Goal: Check status

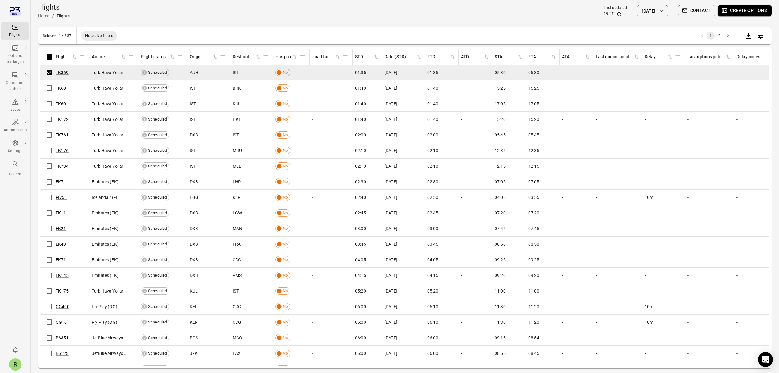
click at [695, 7] on button "Contact" at bounding box center [697, 10] width 38 height 11
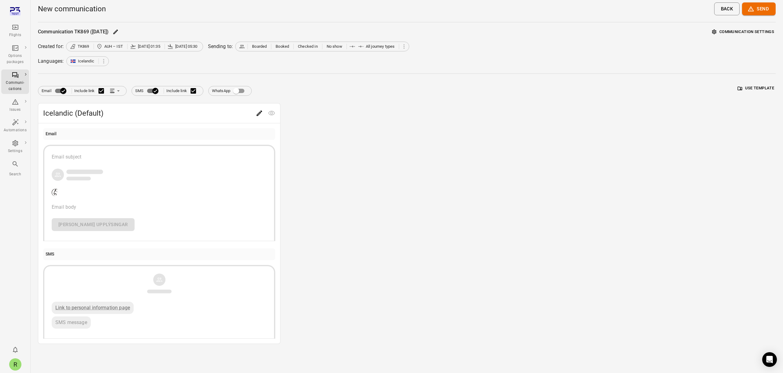
drag, startPoint x: 403, startPoint y: 180, endPoint x: 435, endPoint y: 180, distance: 32.7
click at [403, 180] on div "Icelandic (Default) Email Email subject Email body [PERSON_NAME] upplýsingar SM…" at bounding box center [407, 223] width 738 height 241
click at [14, 30] on icon "Main navigation" at bounding box center [15, 27] width 7 height 7
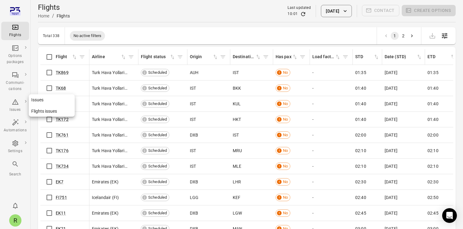
click at [18, 110] on div "Issues" at bounding box center [15, 110] width 23 height 6
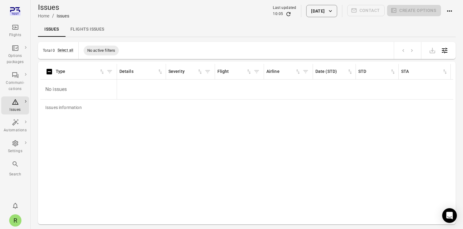
click at [99, 30] on link "Flights issues" at bounding box center [87, 29] width 44 height 15
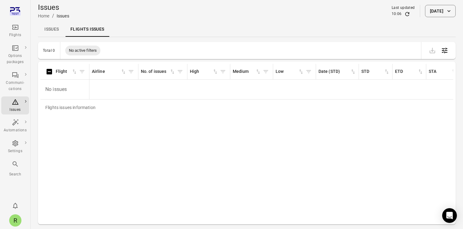
click at [48, 31] on link "Issues" at bounding box center [52, 29] width 28 height 15
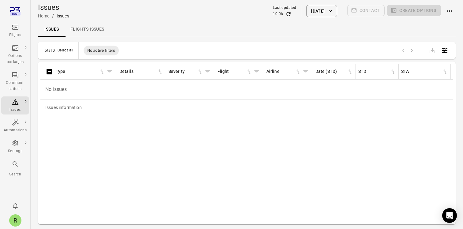
click at [17, 219] on div "R" at bounding box center [15, 220] width 12 height 12
click at [35, 218] on button "Log out" at bounding box center [47, 218] width 46 height 11
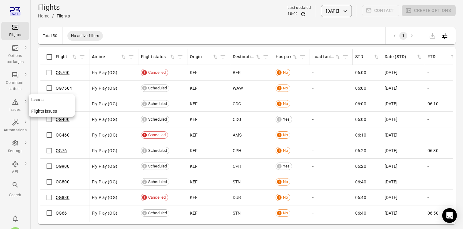
click at [17, 108] on div "Issues" at bounding box center [15, 110] width 23 height 6
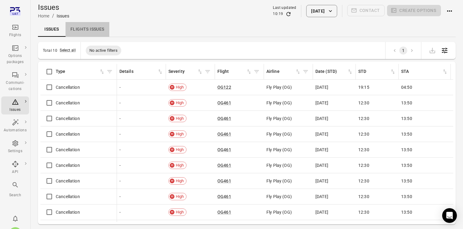
click at [89, 33] on link "Flights issues" at bounding box center [87, 29] width 44 height 15
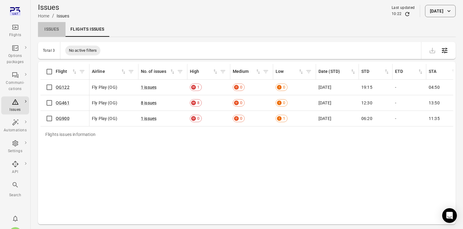
click at [54, 32] on link "Issues" at bounding box center [52, 29] width 28 height 15
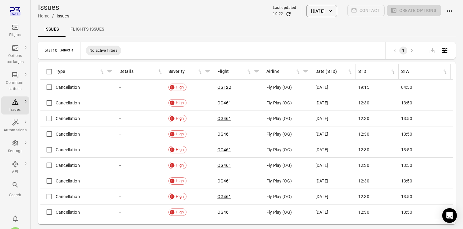
click at [84, 29] on link "Flights issues" at bounding box center [87, 29] width 44 height 15
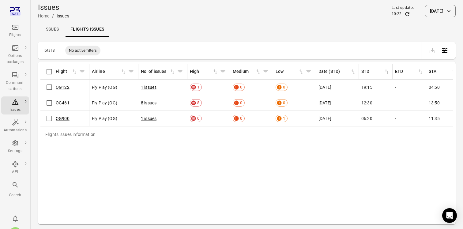
click at [50, 30] on link "Issues" at bounding box center [52, 29] width 28 height 15
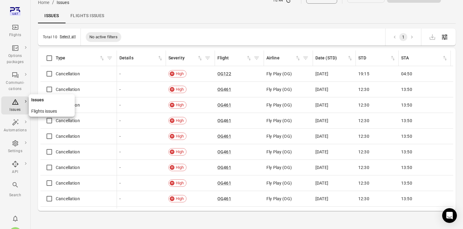
click at [21, 102] on div "Issues" at bounding box center [15, 105] width 23 height 15
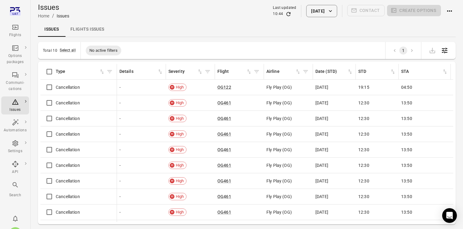
click at [17, 108] on div "Issues" at bounding box center [15, 110] width 23 height 6
click at [12, 77] on icon "Main navigation" at bounding box center [15, 74] width 7 height 7
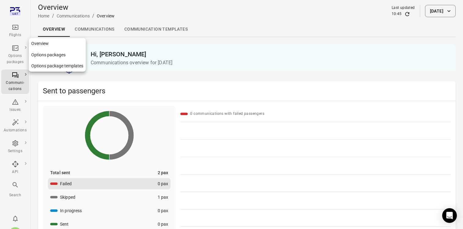
click at [20, 54] on div "Options packages" at bounding box center [15, 59] width 23 height 12
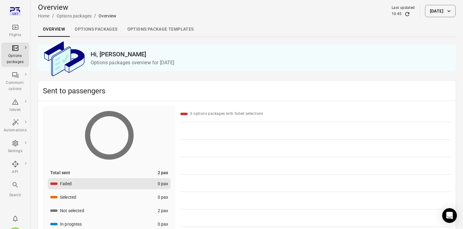
click at [19, 31] on div "Flights" at bounding box center [15, 31] width 23 height 15
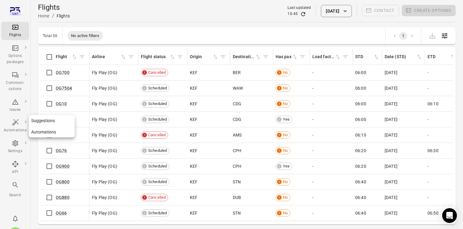
click at [19, 124] on div "Automations" at bounding box center [15, 126] width 23 height 15
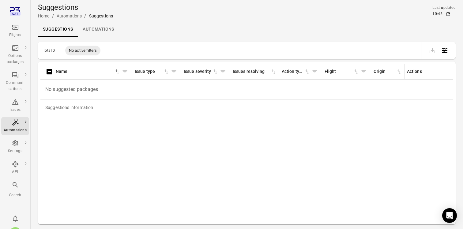
click at [14, 204] on div at bounding box center [15, 207] width 17 height 6
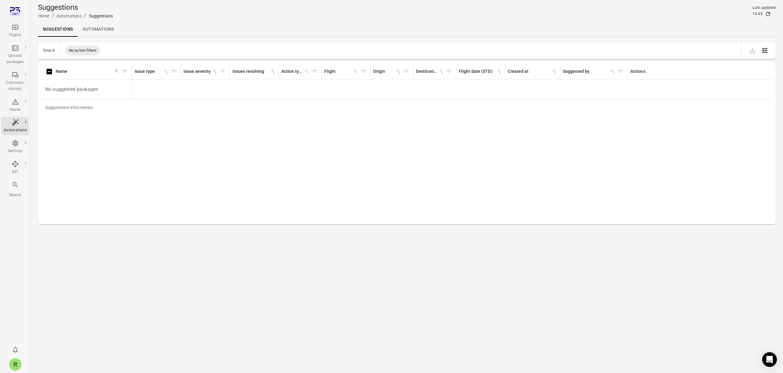
click at [20, 32] on div "Flights" at bounding box center [15, 35] width 23 height 6
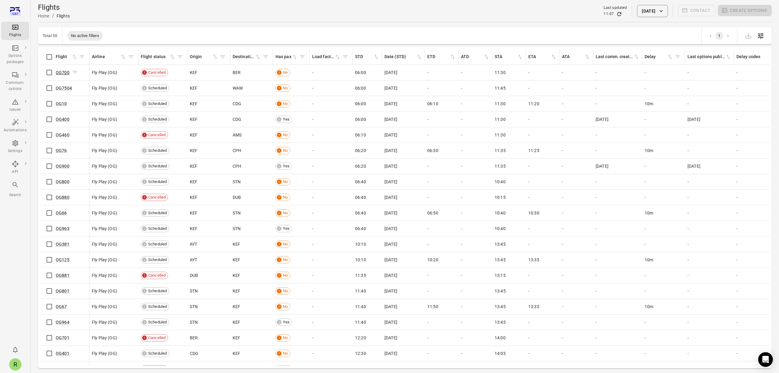
click at [60, 73] on link "OG700" at bounding box center [63, 72] width 14 height 5
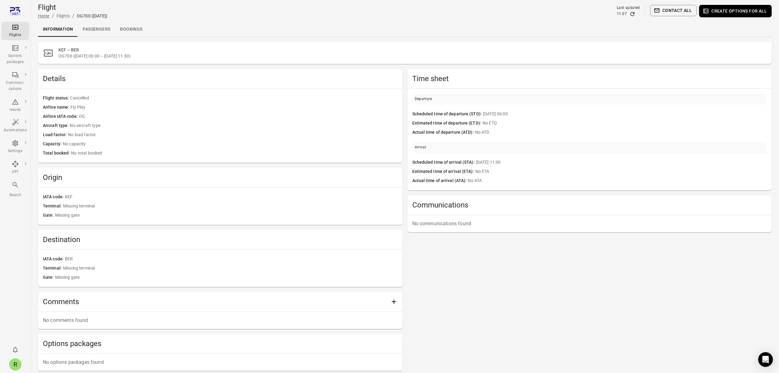
click at [49, 17] on link "Home" at bounding box center [44, 15] width 12 height 5
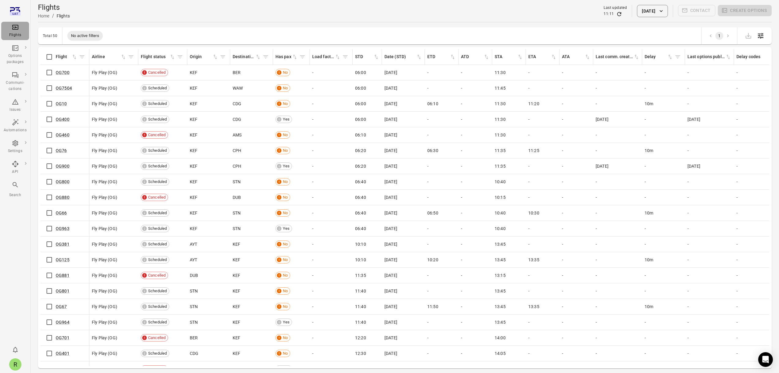
click at [9, 32] on div "Flights" at bounding box center [15, 31] width 23 height 15
click at [62, 73] on link "OG700" at bounding box center [63, 72] width 14 height 5
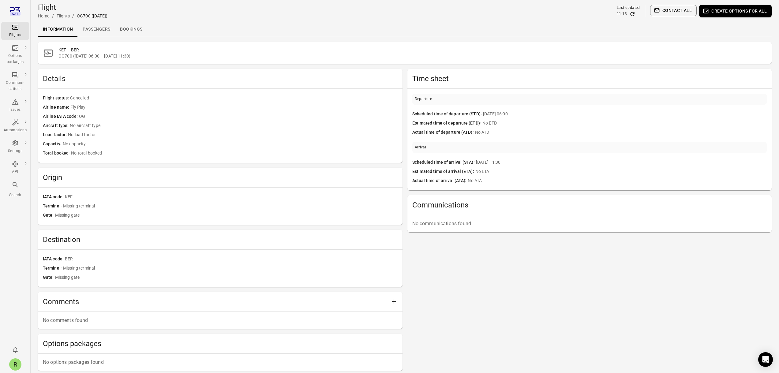
click at [65, 56] on span "OG700 (24 Sep 2025 06:00 – 24 Sep 2025 11:30)" at bounding box center [412, 56] width 708 height 6
click at [64, 57] on span "OG700 (24 Sep 2025 06:00 – 24 Sep 2025 11:30)" at bounding box center [412, 56] width 708 height 6
click at [62, 55] on span "OG700 (24 Sep 2025 06:00 – 24 Sep 2025 11:30)" at bounding box center [412, 56] width 708 height 6
drag, startPoint x: 61, startPoint y: 55, endPoint x: 76, endPoint y: 60, distance: 15.4
click at [76, 60] on div "KEF – BER OG700 (24 Sep 2025 06:00 – 24 Sep 2025 11:30)" at bounding box center [404, 53] width 733 height 22
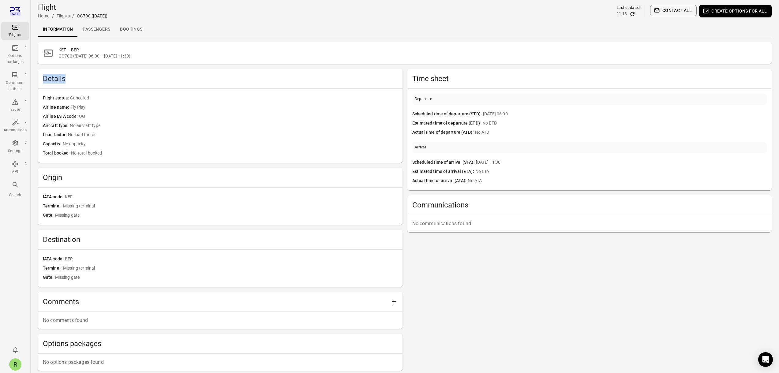
click at [112, 70] on div "Details" at bounding box center [220, 79] width 364 height 20
click at [156, 79] on h2 "Details" at bounding box center [220, 79] width 355 height 10
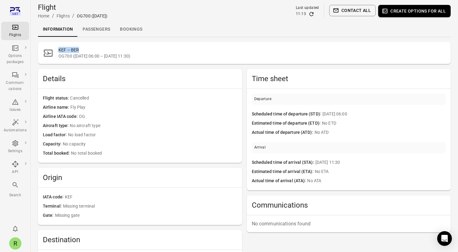
drag, startPoint x: 81, startPoint y: 50, endPoint x: 58, endPoint y: 50, distance: 23.6
click at [58, 50] on div "KEF – BER OG700 (24 Sep 2025 06:00 – 24 Sep 2025 11:30)" at bounding box center [244, 53] width 413 height 22
copy h2 "KEF – BER"
click at [73, 55] on span "OG700 (24 Sep 2025 06:00 – 24 Sep 2025 11:30)" at bounding box center [251, 56] width 387 height 6
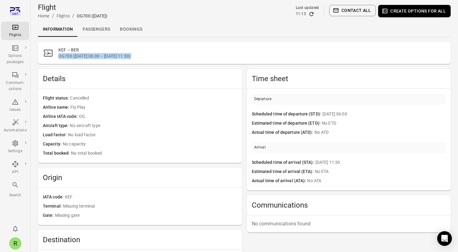
click at [73, 55] on span "OG700 (24 Sep 2025 06:00 – 24 Sep 2025 11:30)" at bounding box center [251, 56] width 387 height 6
copy span "OG700 (24 Sep 2025 06:00 – 24 Sep 2025 11:30)"
drag, startPoint x: 109, startPoint y: 17, endPoint x: 77, endPoint y: 17, distance: 31.2
click at [77, 17] on div "Flight Home / Flights / OG700 (24 Sep) Last updated 11:13 Contact all Create op…" at bounding box center [244, 10] width 413 height 17
copy div "OG700 (24 Sep)"
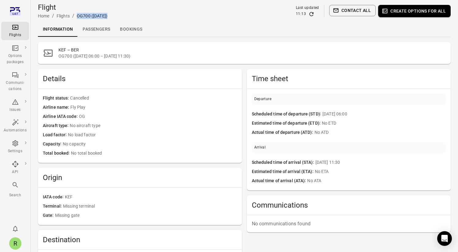
click at [73, 99] on span "Cancelled" at bounding box center [153, 98] width 167 height 7
click at [61, 98] on span "Flight status" at bounding box center [56, 98] width 27 height 7
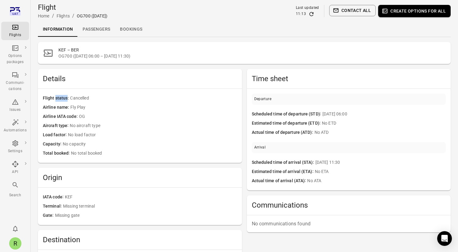
click at [61, 98] on span "Flight status" at bounding box center [56, 98] width 27 height 7
copy span "Flight status"
drag, startPoint x: 70, startPoint y: 98, endPoint x: 101, endPoint y: 99, distance: 30.9
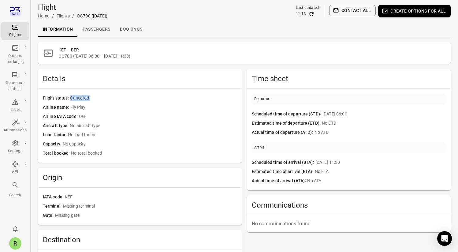
click at [101, 99] on span "Cancelled" at bounding box center [153, 98] width 167 height 7
copy span "Cancelled"
drag, startPoint x: 68, startPoint y: 107, endPoint x: 42, endPoint y: 105, distance: 25.8
click at [41, 105] on div "Flight status Cancelled Airline name Fly Play Airline IATA code OG Aircraft typ…" at bounding box center [140, 126] width 204 height 74
click at [282, 100] on div "Departure" at bounding box center [349, 99] width 194 height 11
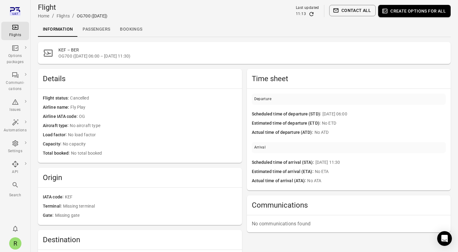
click at [282, 100] on div "Departure" at bounding box center [349, 99] width 194 height 11
click at [300, 114] on span "Scheduled time of departure (STD)" at bounding box center [287, 114] width 71 height 7
click at [301, 114] on span "Scheduled time of departure (STD)" at bounding box center [287, 114] width 71 height 7
drag, startPoint x: 320, startPoint y: 114, endPoint x: 250, endPoint y: 114, distance: 70.1
click at [250, 114] on div "Departure Scheduled time of departure (STD) 24 Sep 06:00 Estimated time of depa…" at bounding box center [349, 140] width 204 height 102
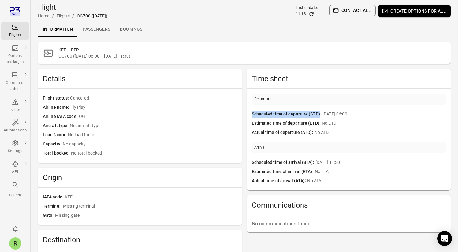
copy span "Scheduled time of departure (STD)"
drag, startPoint x: 318, startPoint y: 124, endPoint x: 248, endPoint y: 125, distance: 70.1
click at [248, 125] on div "Departure Scheduled time of departure (STD) 24 Sep 06:00 Estimated time of depa…" at bounding box center [349, 140] width 204 height 102
copy span "Estimated time of departure (ETD)"
drag, startPoint x: 322, startPoint y: 114, endPoint x: 353, endPoint y: 113, distance: 31.5
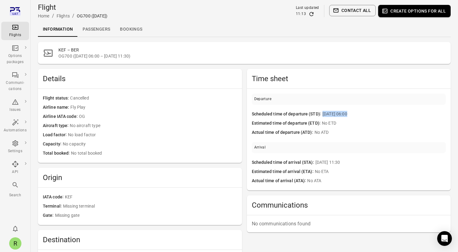
click at [347, 113] on span "24 Sep 06:00" at bounding box center [383, 114] width 123 height 7
copy span "24 Sep 06:00"
drag, startPoint x: 322, startPoint y: 123, endPoint x: 335, endPoint y: 123, distance: 13.5
click at [335, 123] on span "No ETD" at bounding box center [384, 123] width 124 height 7
copy span "No ETD"
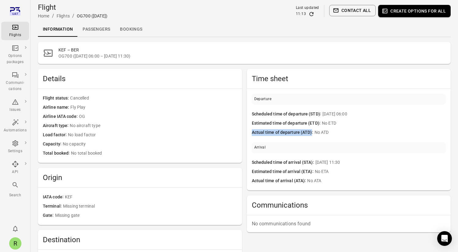
drag, startPoint x: 311, startPoint y: 132, endPoint x: 253, endPoint y: 134, distance: 58.5
click at [253, 134] on span "Actual time of departure (ATD)" at bounding box center [283, 132] width 63 height 7
copy span "Actual time of departure (ATD)"
drag, startPoint x: 314, startPoint y: 131, endPoint x: 331, endPoint y: 131, distance: 16.5
click at [331, 131] on span "No ATD" at bounding box center [380, 132] width 131 height 7
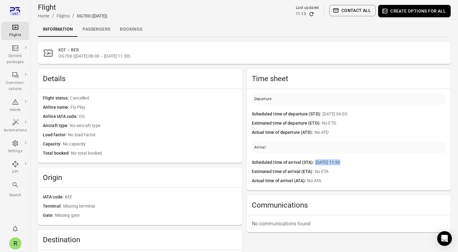
drag, startPoint x: 315, startPoint y: 162, endPoint x: 346, endPoint y: 161, distance: 30.9
click at [346, 161] on span "24 Sep 11:30" at bounding box center [380, 162] width 130 height 7
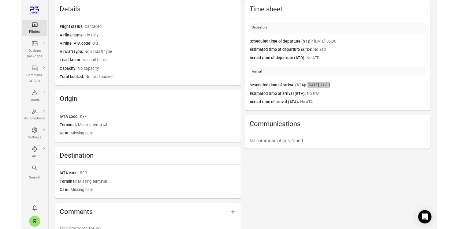
scroll to position [72, 0]
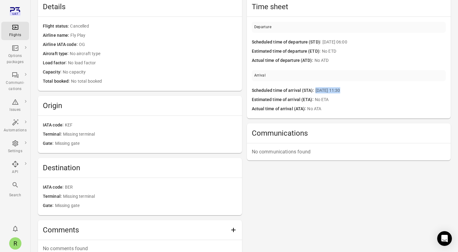
click at [271, 151] on p "No communications found" at bounding box center [349, 151] width 194 height 7
